Goal: Task Accomplishment & Management: Manage account settings

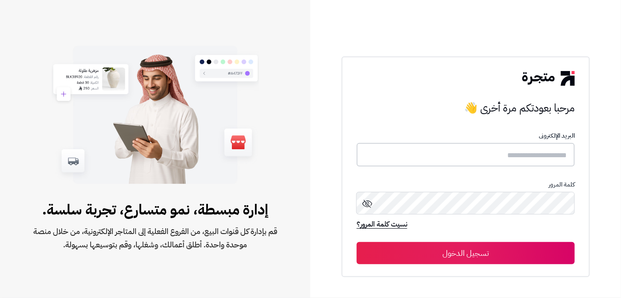
type input "**********"
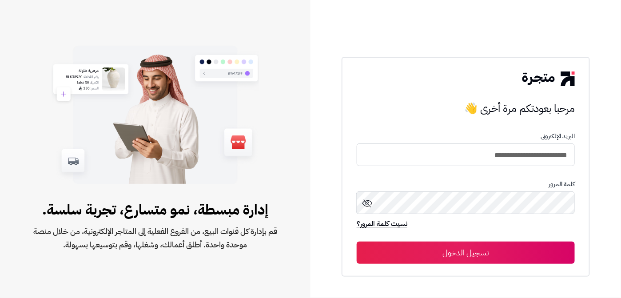
click at [429, 249] on button "تسجيل الدخول" at bounding box center [466, 253] width 218 height 22
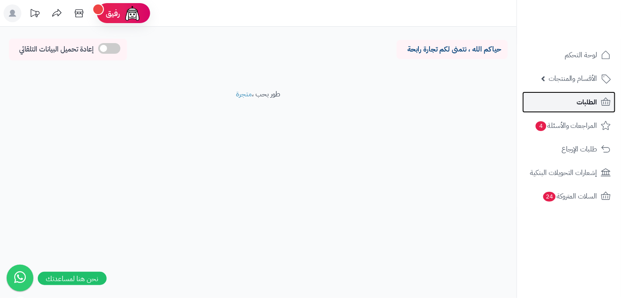
click at [579, 103] on span "الطلبات" at bounding box center [587, 102] width 20 height 12
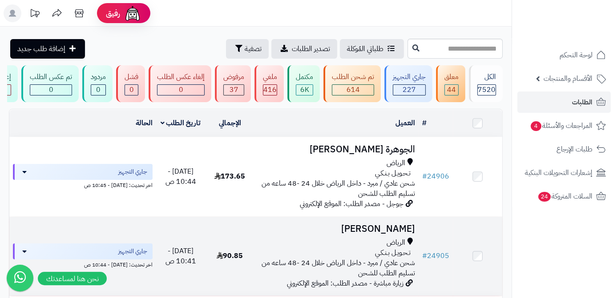
scroll to position [40, 0]
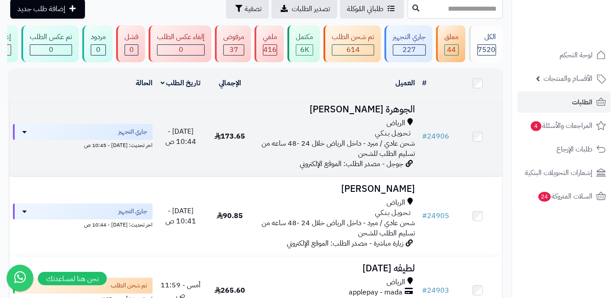
click at [381, 115] on h3 "الجوهرة الزامل" at bounding box center [336, 109] width 157 height 10
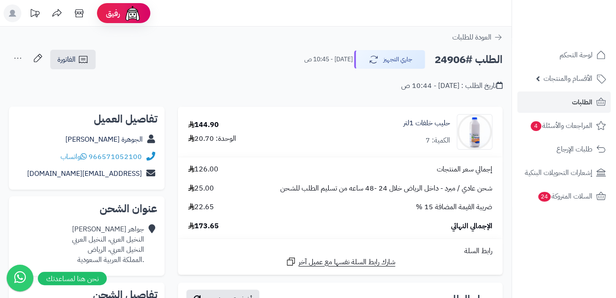
click at [453, 63] on h2 "الطلب #24906" at bounding box center [468, 60] width 68 height 18
copy h2 "24906"
drag, startPoint x: 196, startPoint y: 228, endPoint x: 224, endPoint y: 226, distance: 28.5
click at [224, 226] on div "الإجمالي النهائي 173.65" at bounding box center [339, 226] width 317 height 10
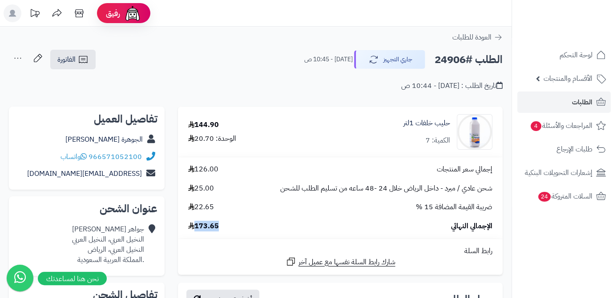
copy span "173.65"
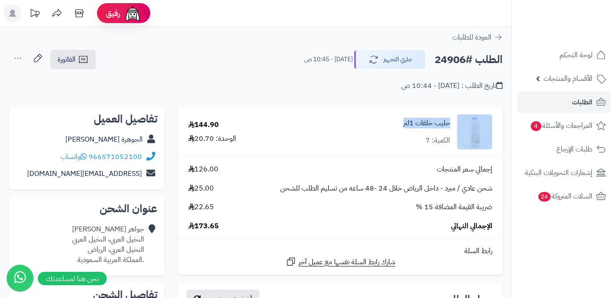
drag, startPoint x: 393, startPoint y: 121, endPoint x: 455, endPoint y: 128, distance: 63.1
click at [455, 128] on div "حليب خلفات 1لتر الكمية: 7" at bounding box center [402, 132] width 192 height 36
copy div "حليب خلفات 1لتر"
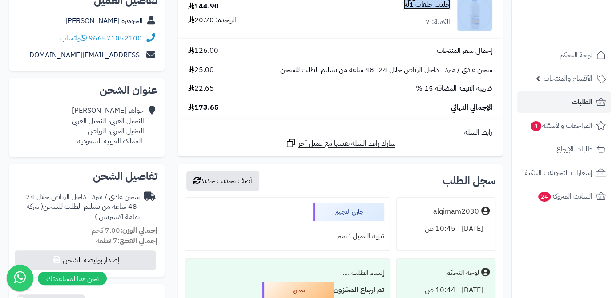
scroll to position [121, 0]
